Goal: Ask a question

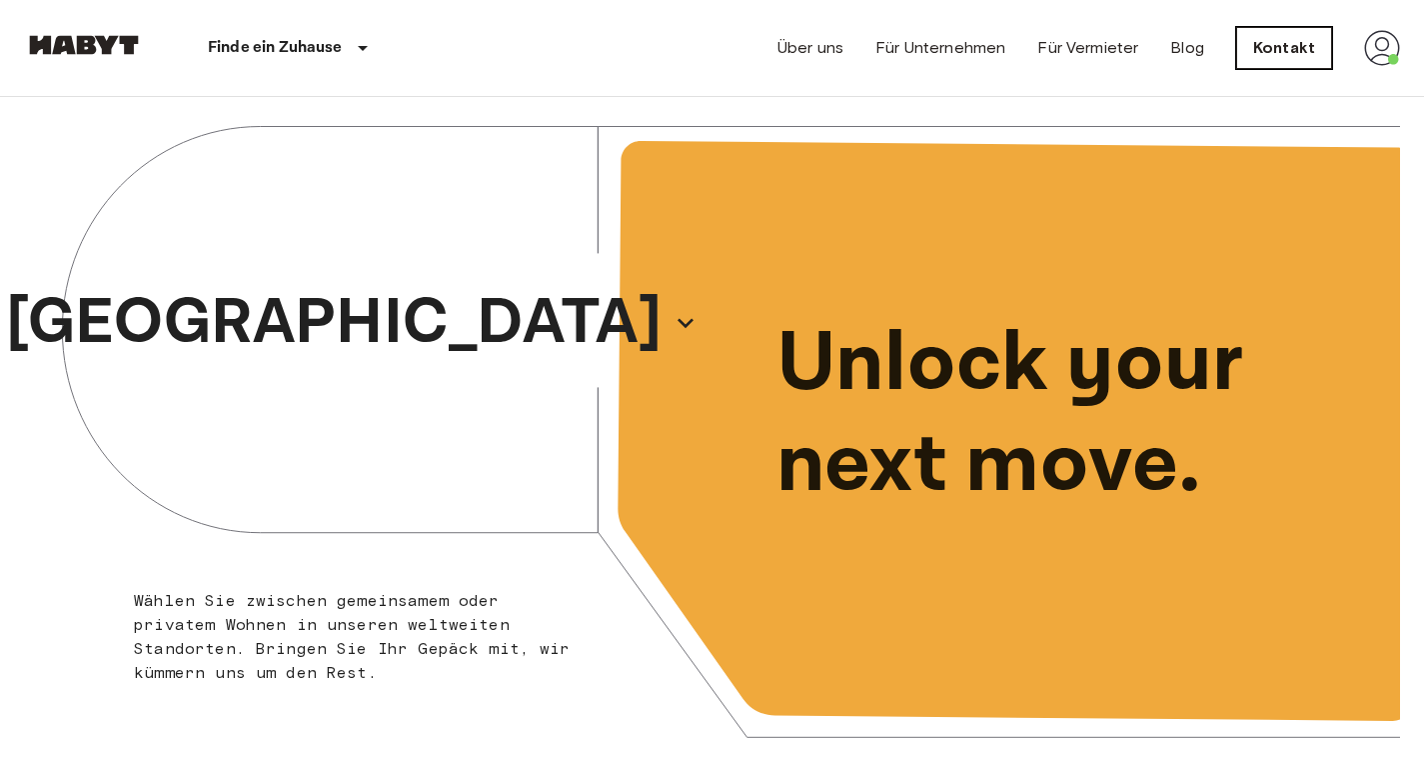
click at [1308, 60] on link "Kontakt" at bounding box center [1284, 48] width 96 height 42
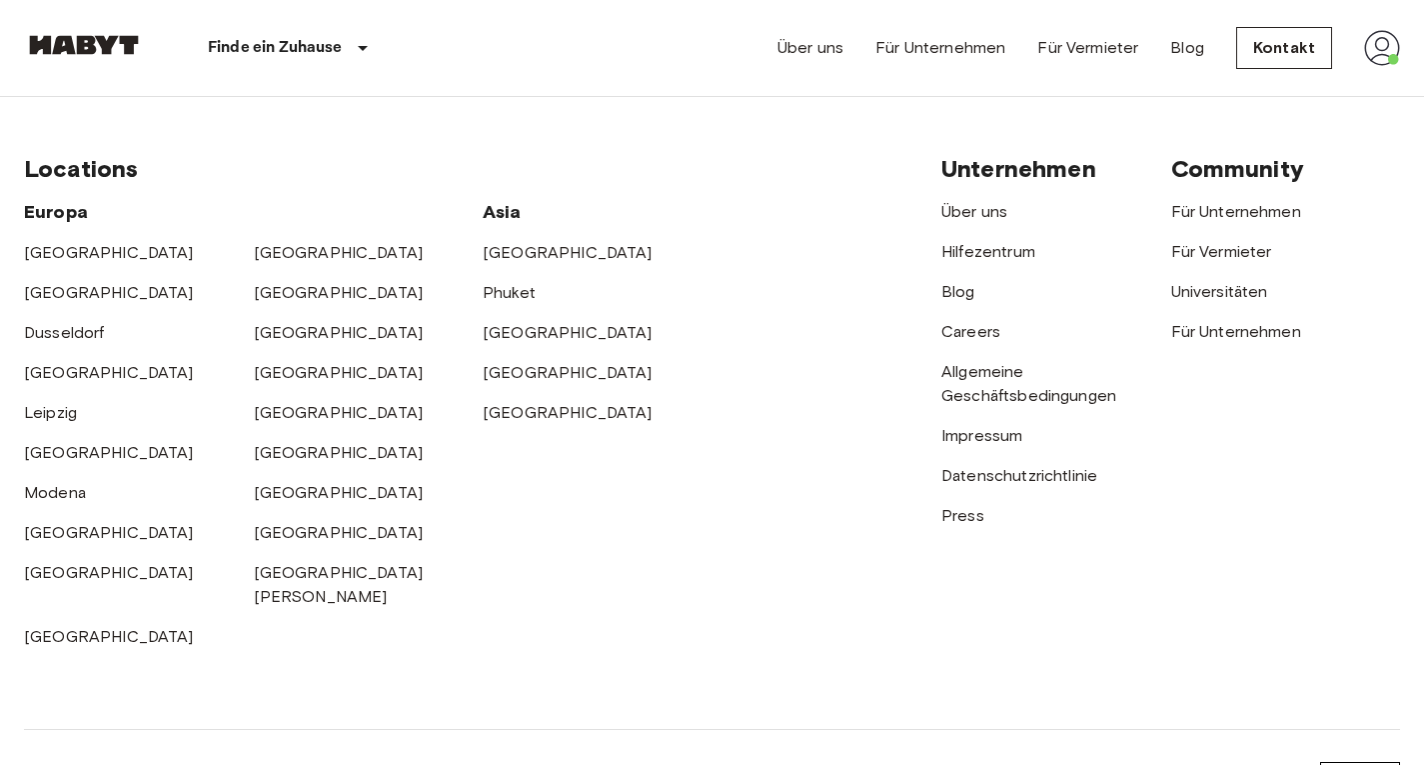
scroll to position [791, 0]
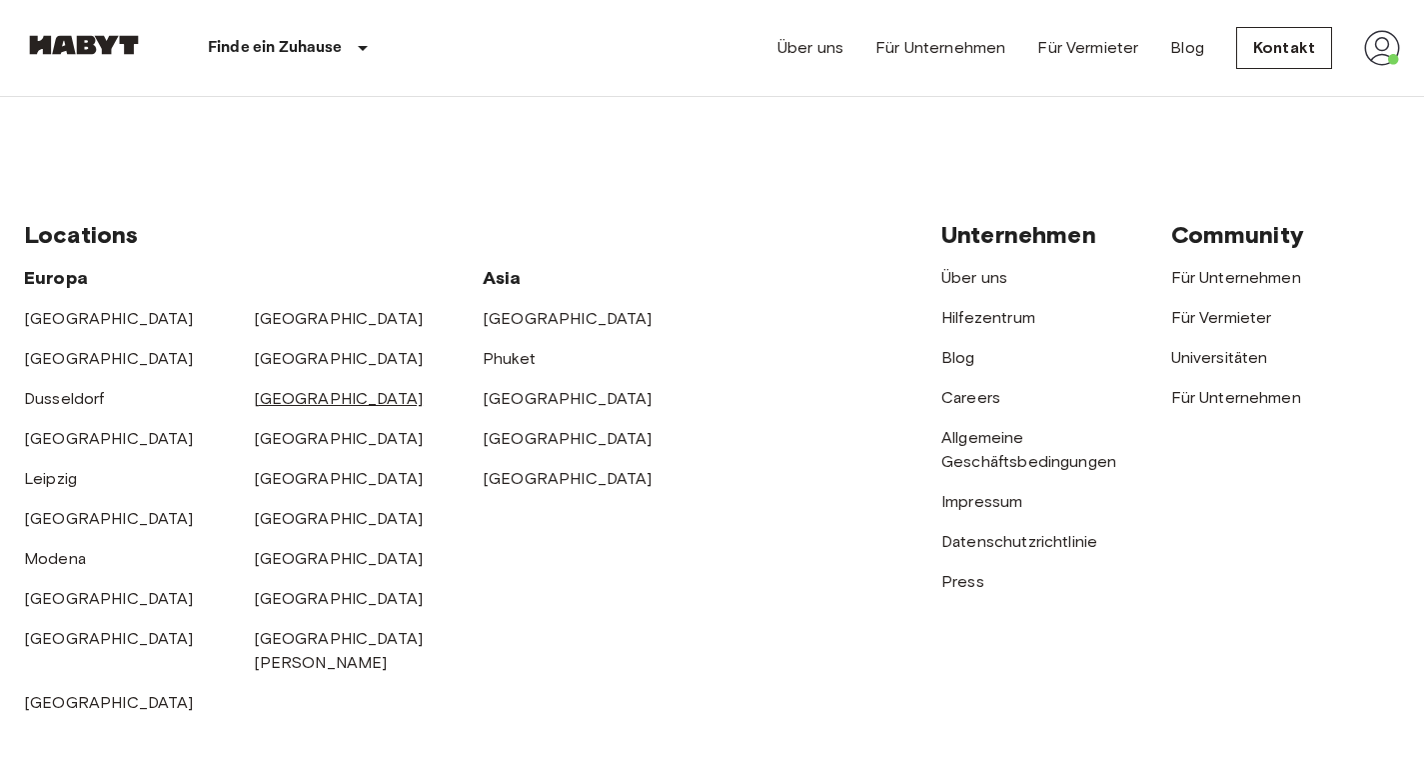
click at [275, 401] on link "[GEOGRAPHIC_DATA]" at bounding box center [339, 398] width 170 height 19
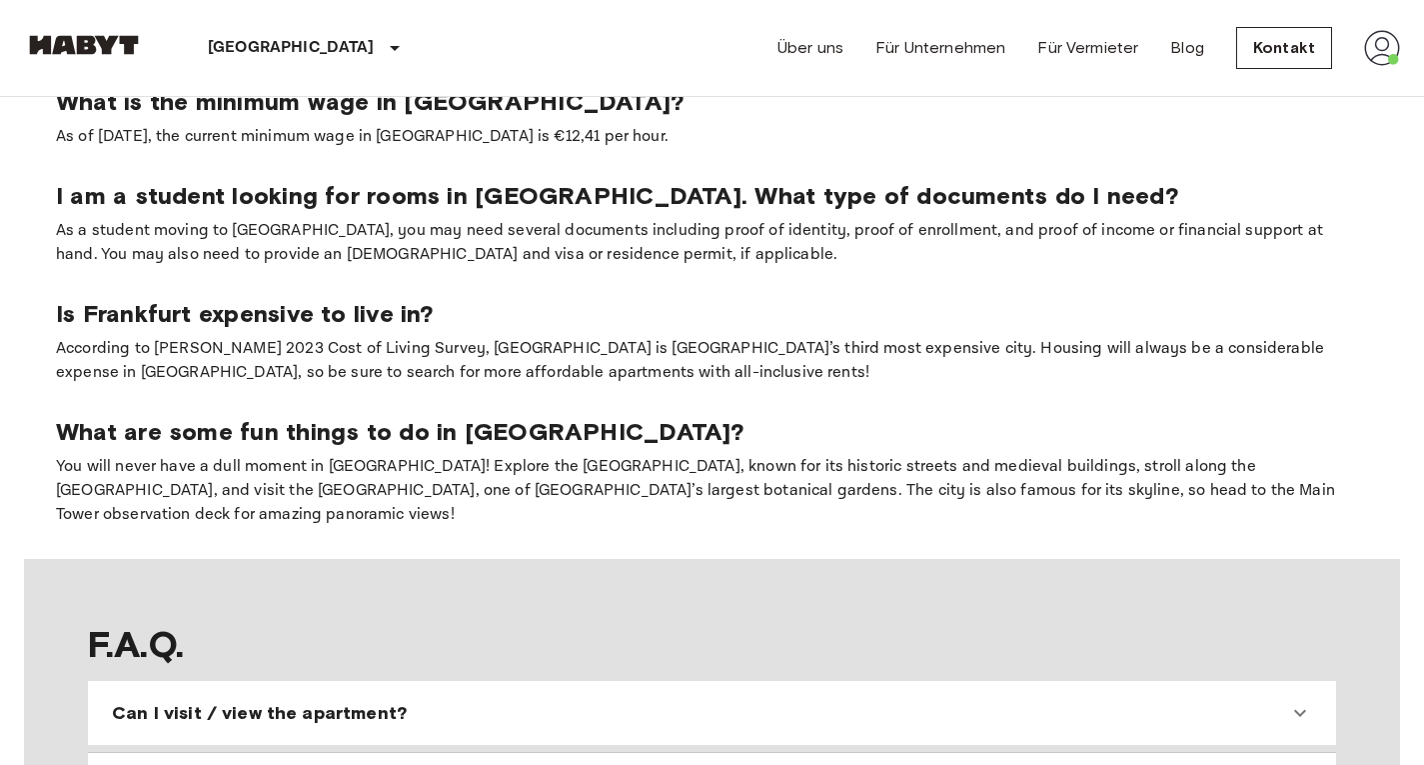
scroll to position [1794, 0]
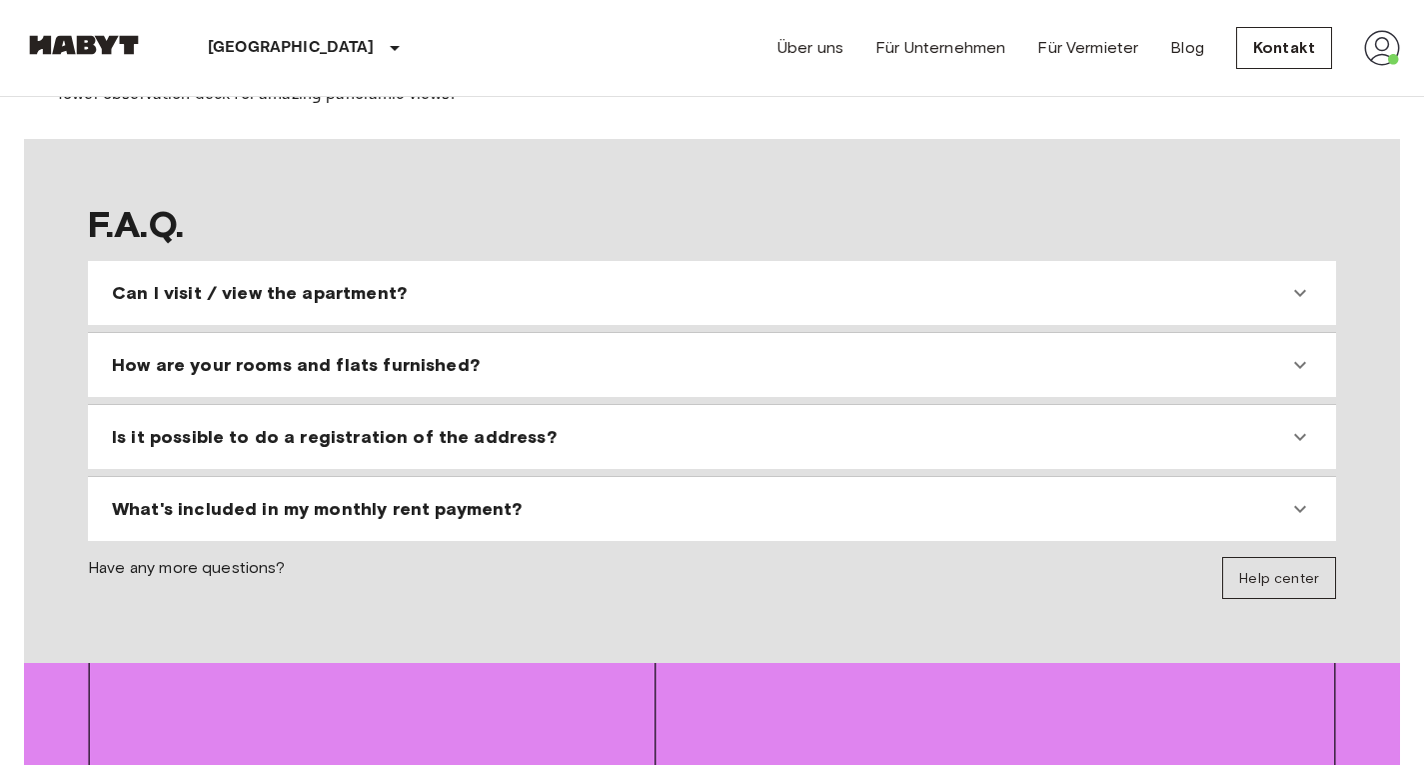
click at [838, 289] on div "Can I visit / view the apartment?" at bounding box center [712, 293] width 1232 height 48
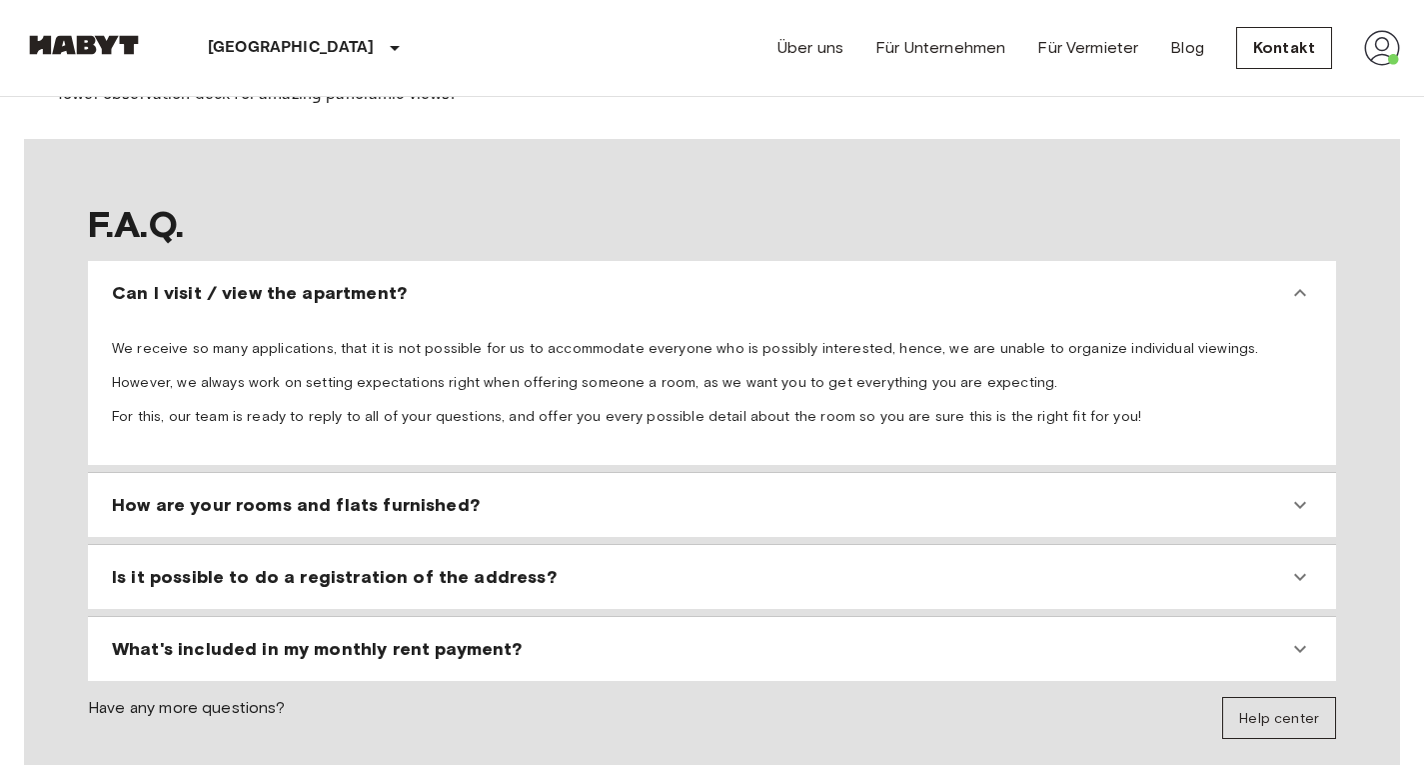
click at [1285, 281] on div "Can I visit / view the apartment?" at bounding box center [700, 293] width 1176 height 24
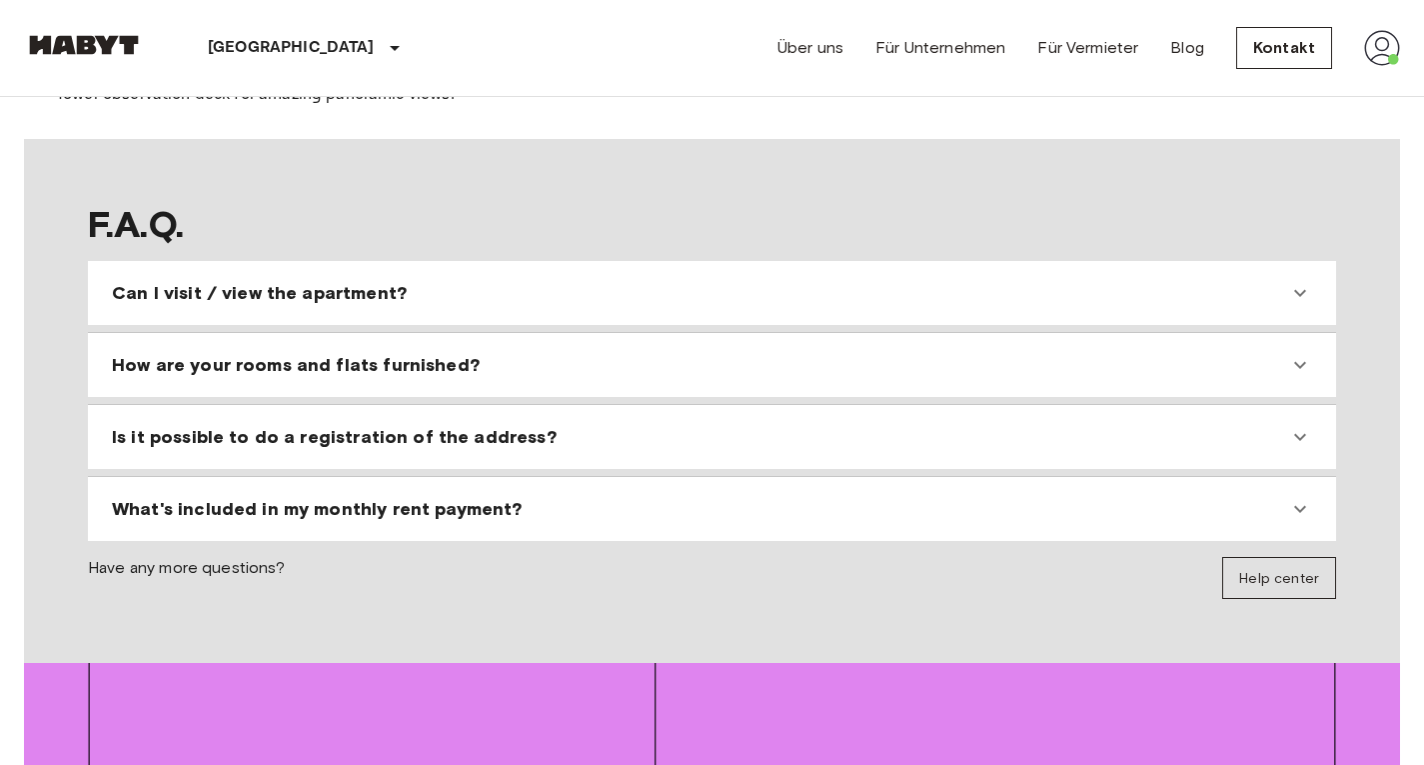
click at [1285, 281] on div "Can I visit / view the apartment?" at bounding box center [700, 293] width 1176 height 24
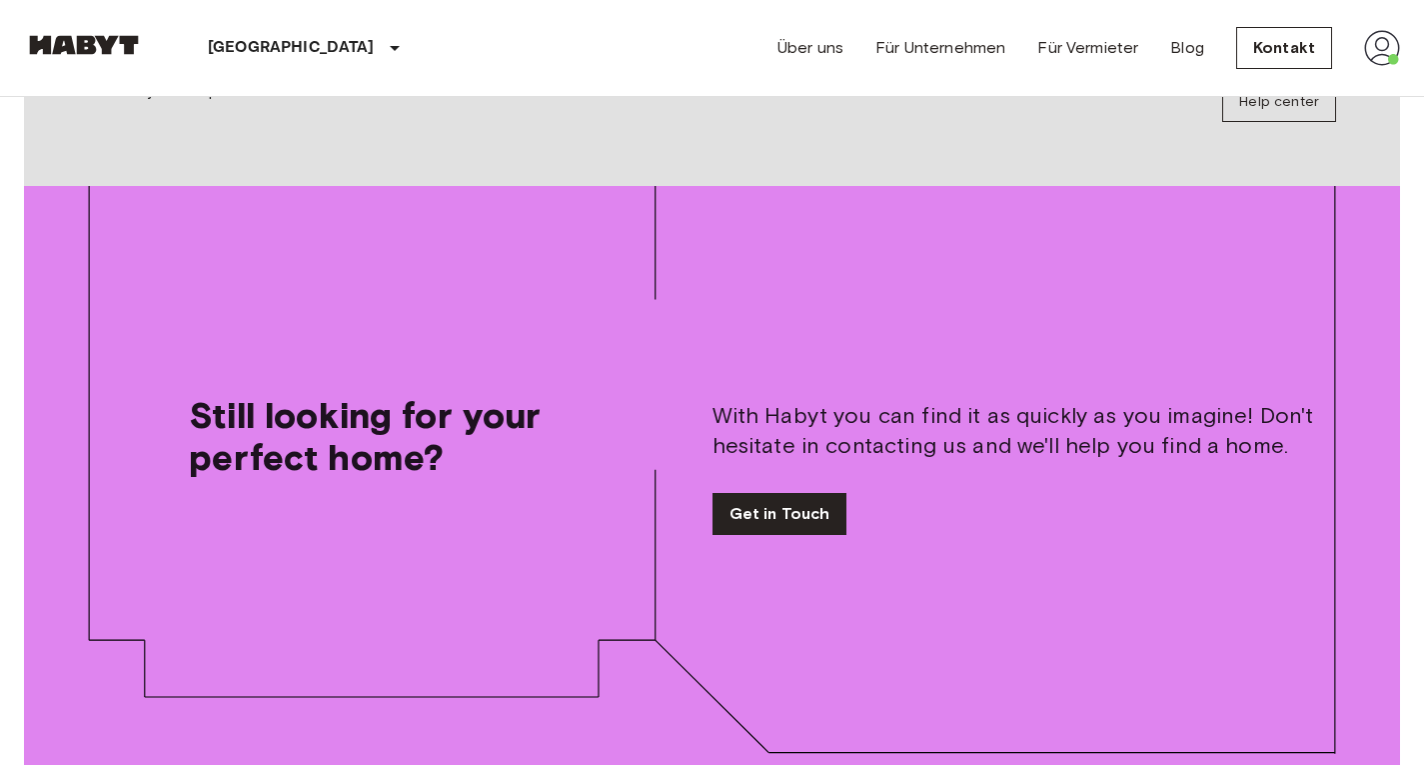
scroll to position [2326, 0]
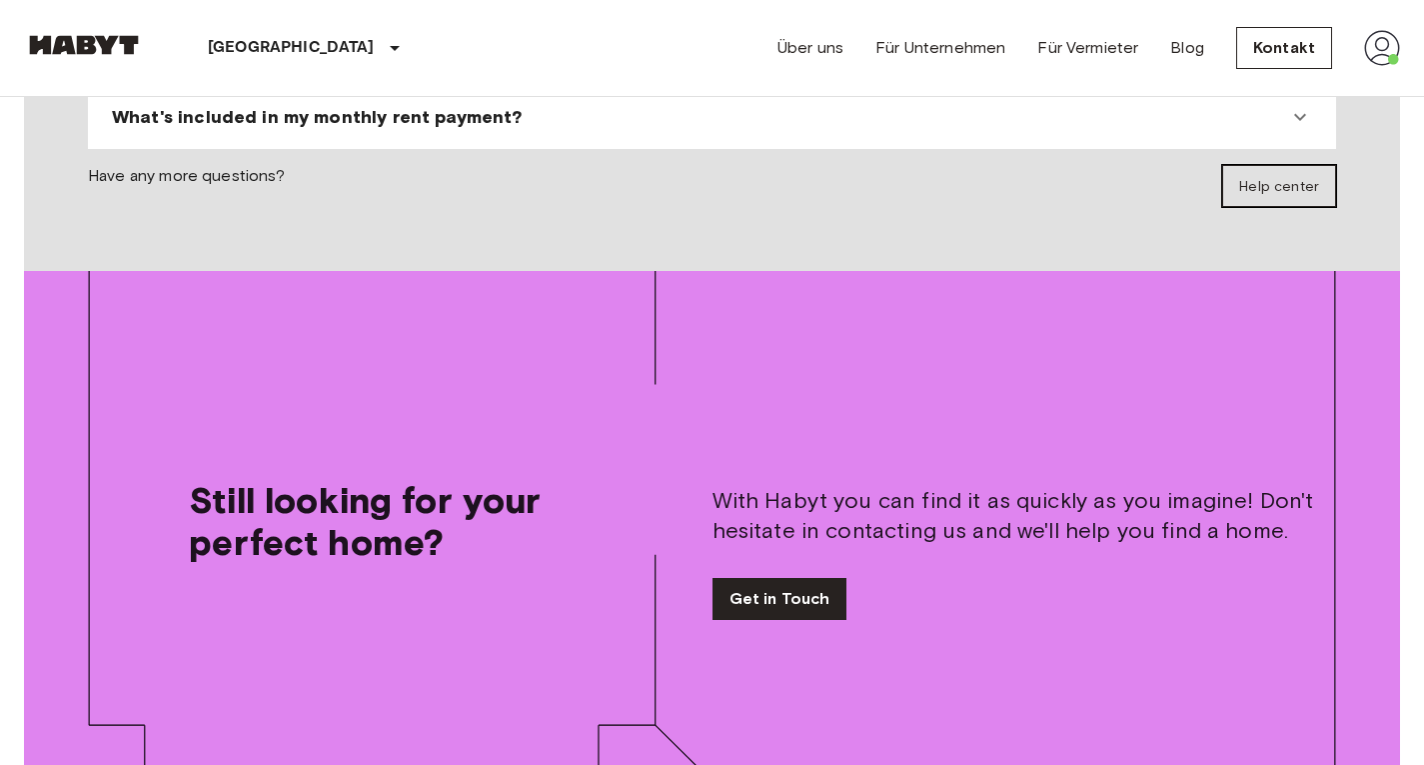
click at [1289, 165] on link "Help center" at bounding box center [1279, 186] width 114 height 42
